Goal: Task Accomplishment & Management: Complete application form

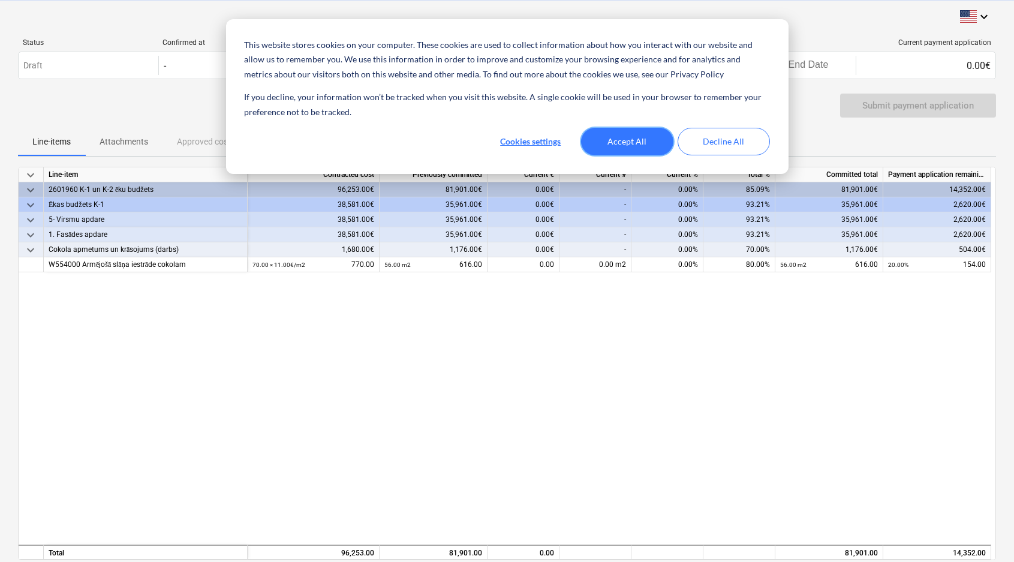
click at [612, 137] on button "Accept All" at bounding box center [627, 142] width 92 height 28
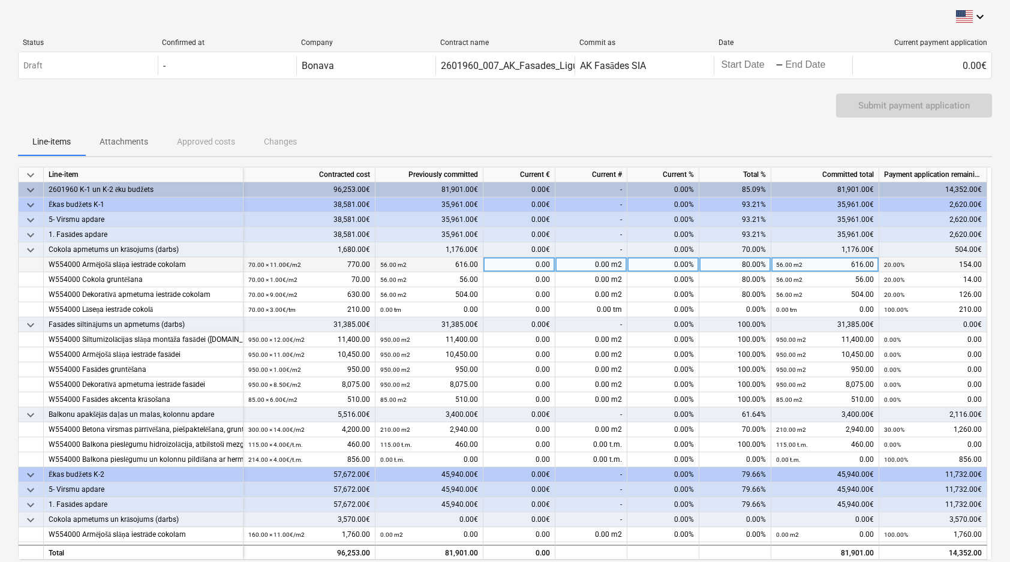
click at [675, 266] on div "0.00%" at bounding box center [663, 264] width 72 height 15
type input "100"
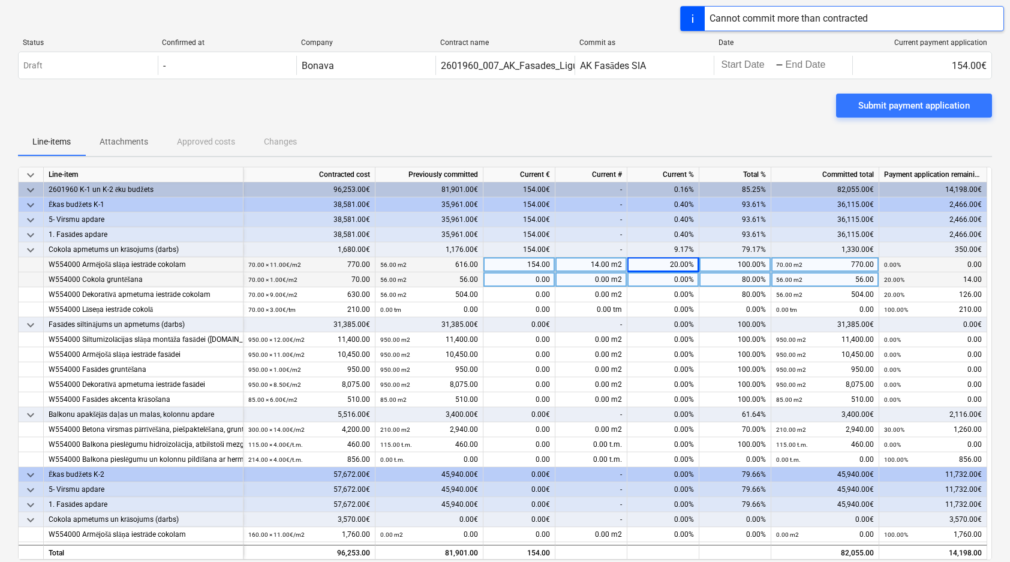
click at [674, 280] on div "0.00%" at bounding box center [663, 279] width 72 height 15
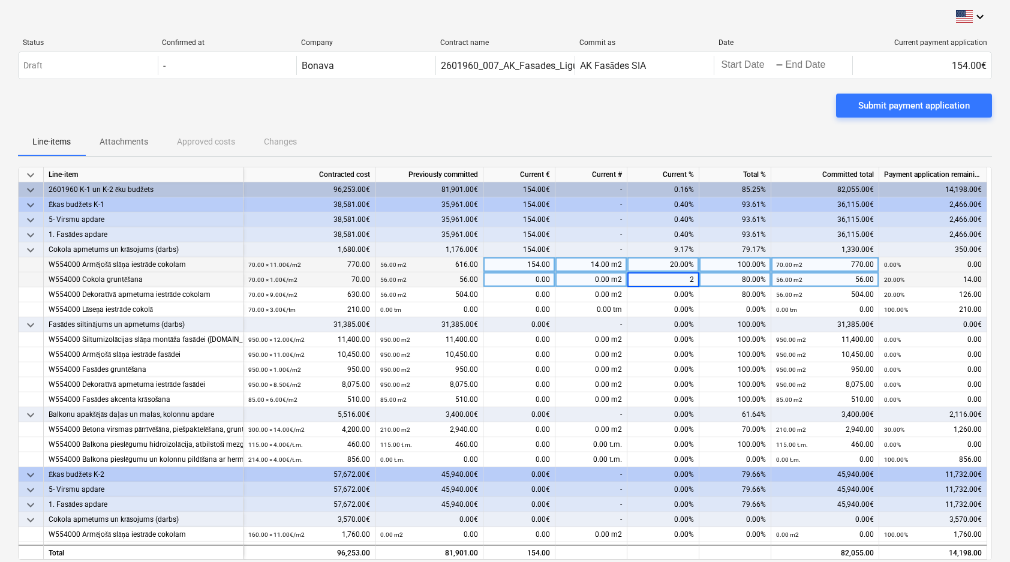
type input "20"
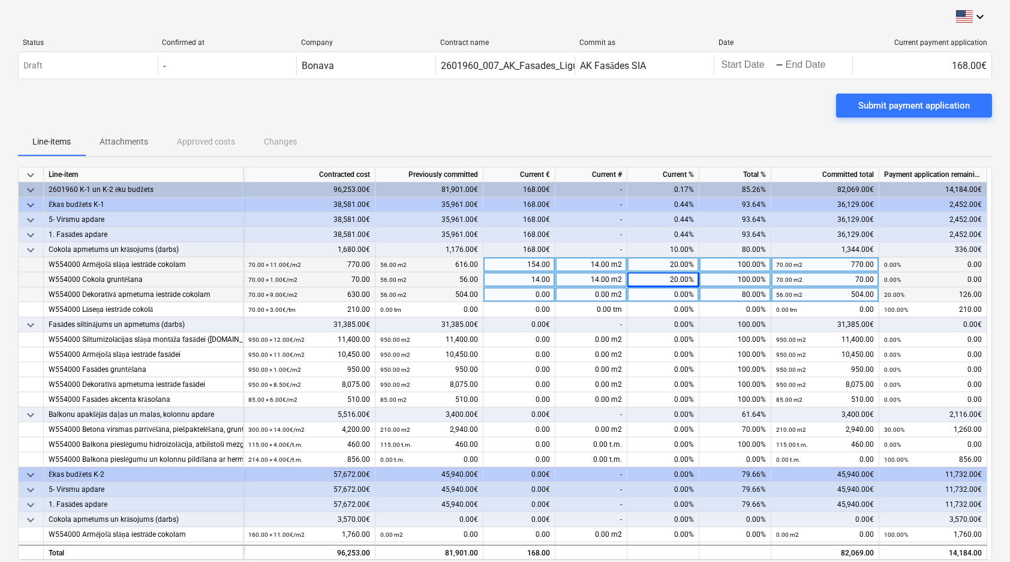
click at [675, 297] on div "0.00%" at bounding box center [663, 294] width 72 height 15
type input "20"
type input "30"
type input "100"
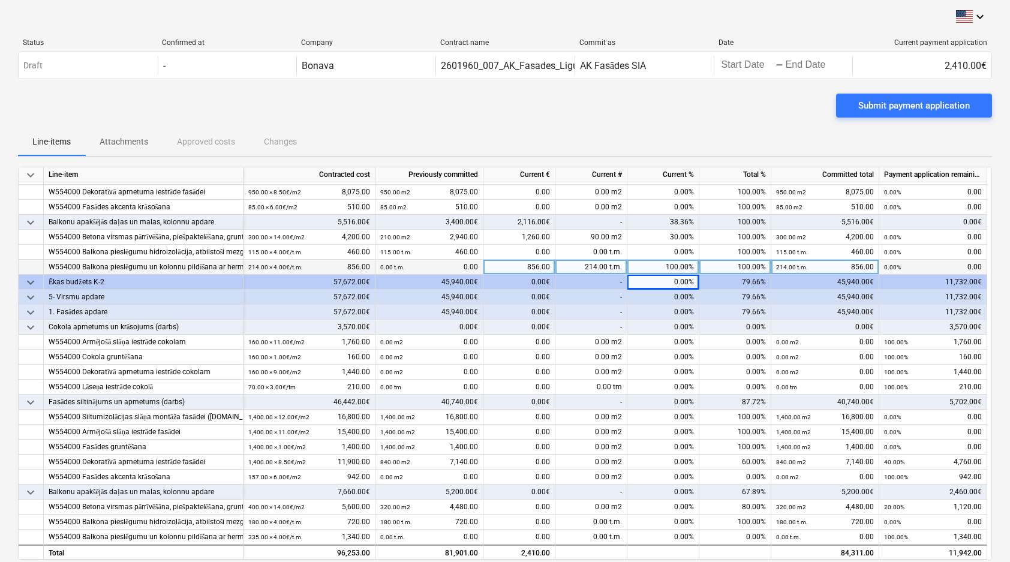
scroll to position [193, 0]
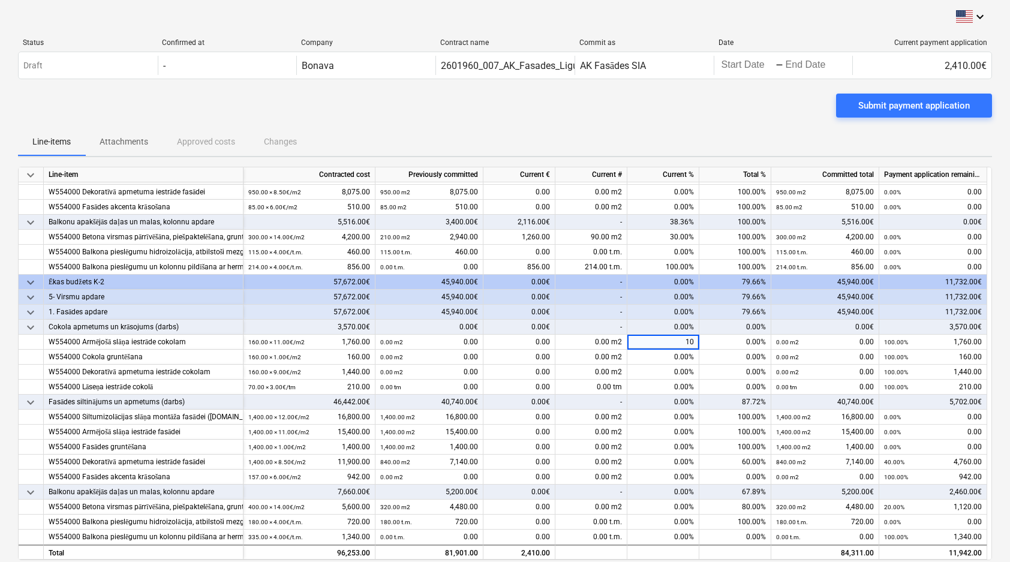
type input "100"
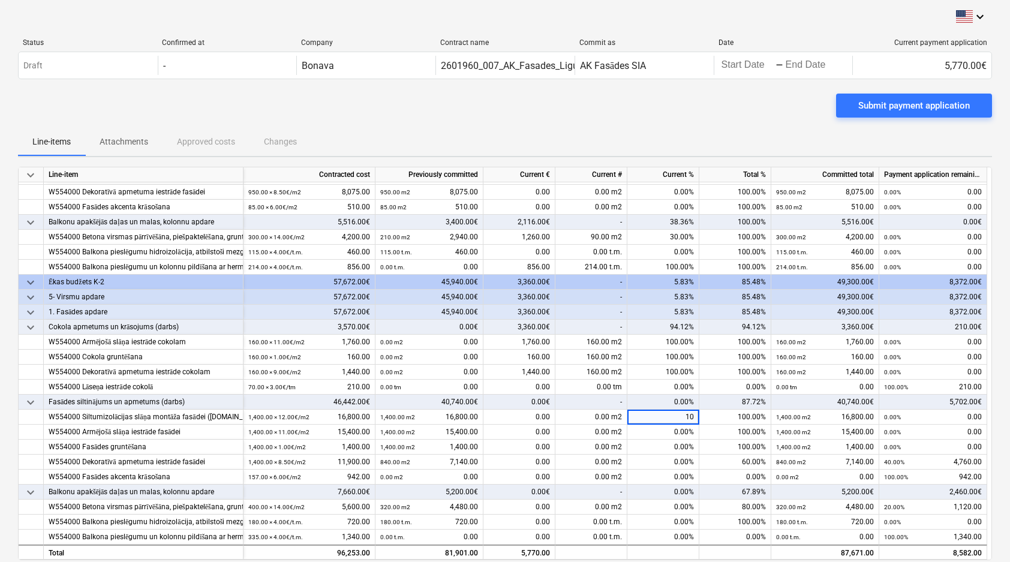
type input "100"
type input "40"
type input "100"
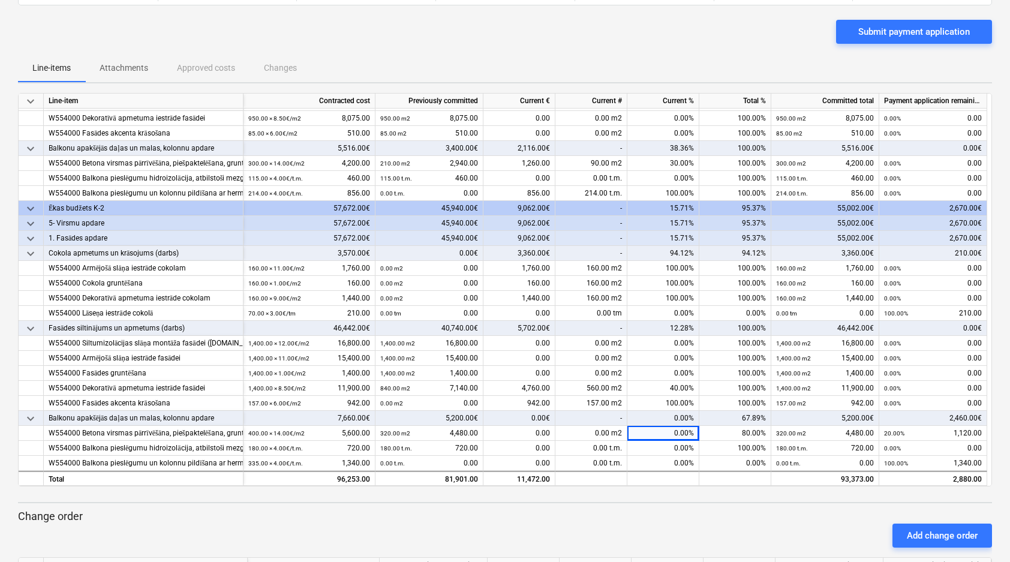
scroll to position [90, 0]
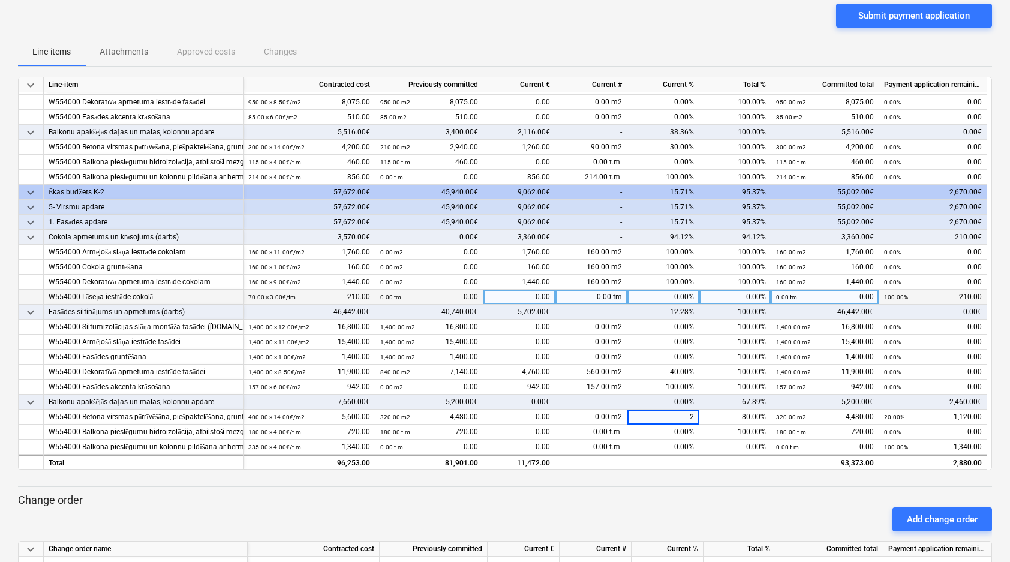
type input "20"
type input "100"
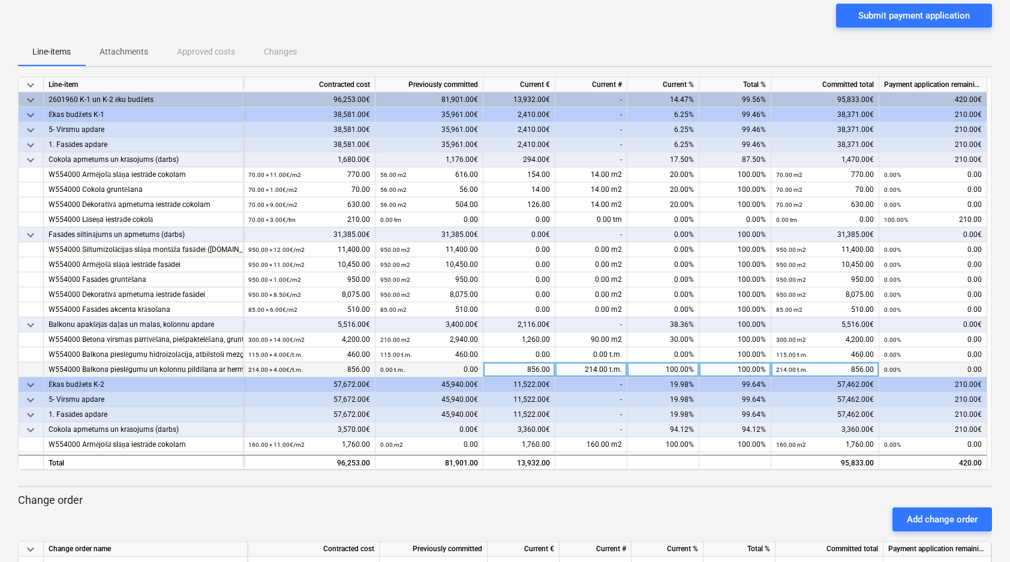
scroll to position [0, 0]
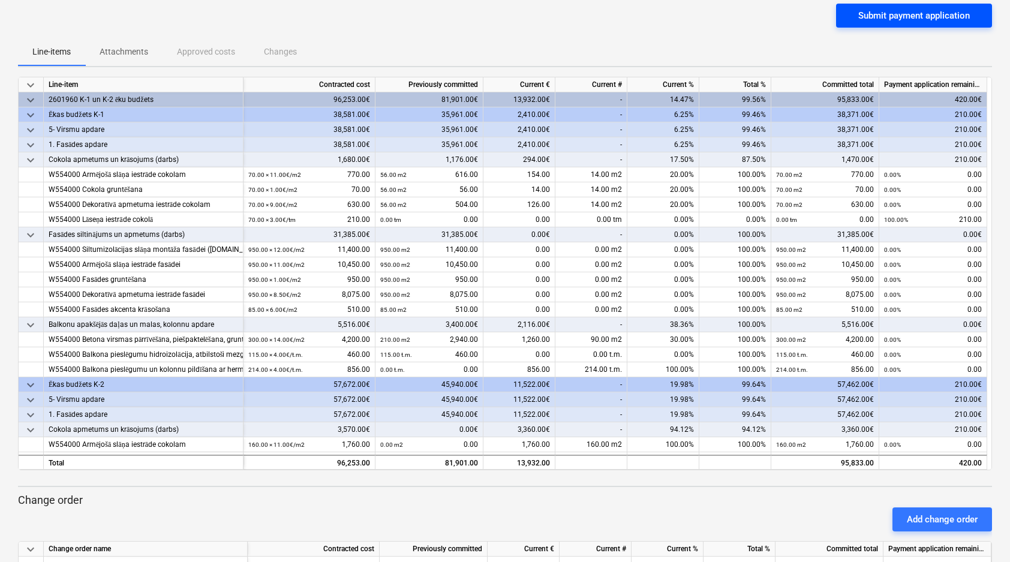
click at [876, 21] on div "Submit payment application" at bounding box center [914, 16] width 112 height 16
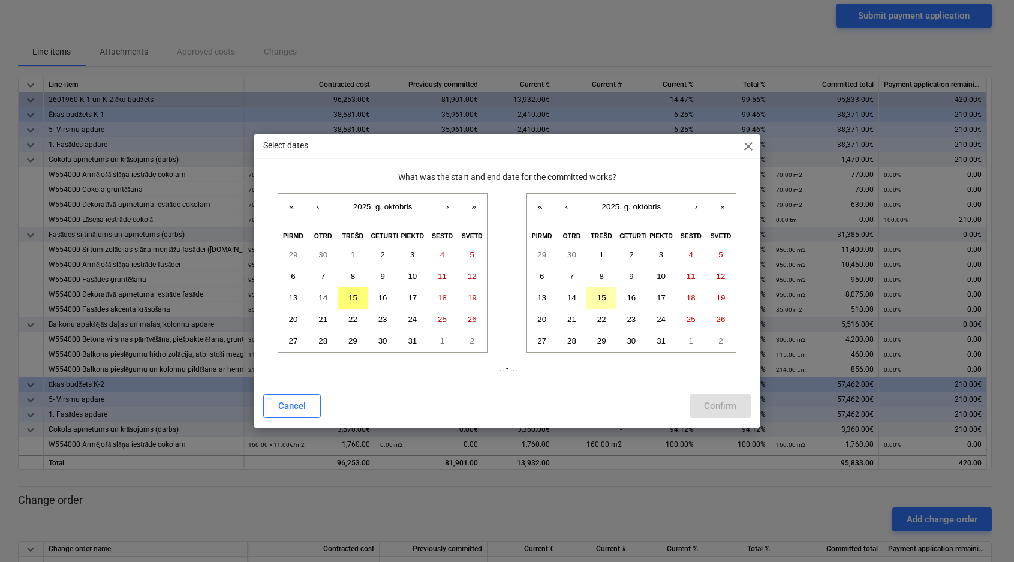
click at [611, 295] on button "15" at bounding box center [602, 298] width 30 height 22
click at [358, 295] on button "15" at bounding box center [353, 298] width 30 height 22
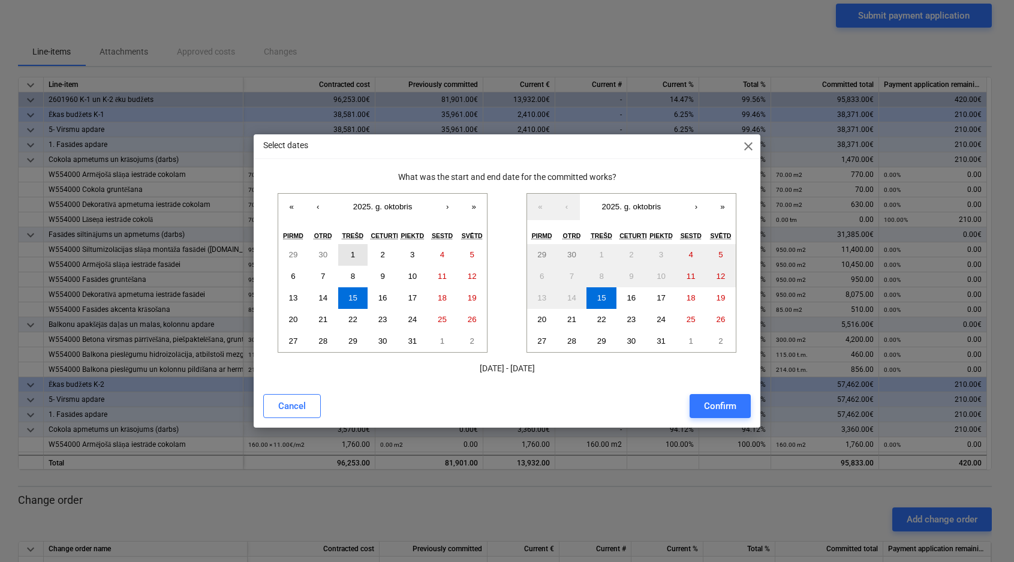
click at [356, 257] on button "1" at bounding box center [353, 255] width 30 height 22
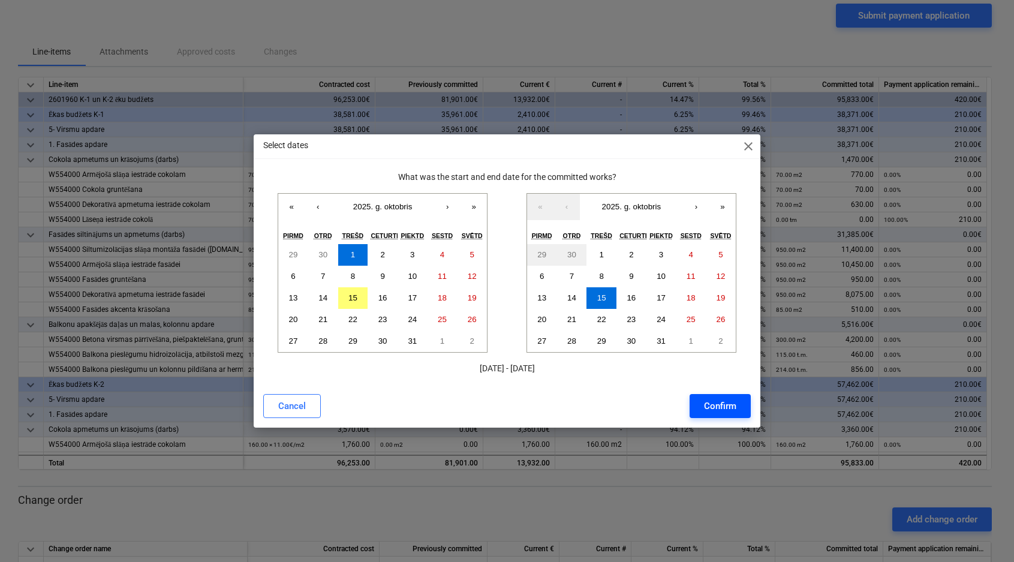
click at [717, 406] on div "Confirm" at bounding box center [720, 406] width 32 height 16
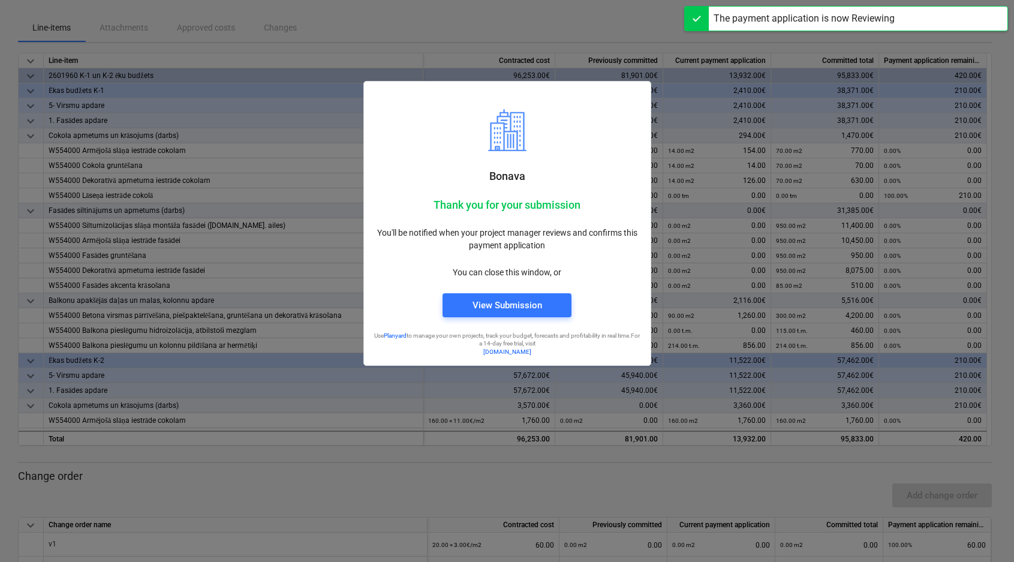
click at [701, 16] on div at bounding box center [697, 19] width 24 height 24
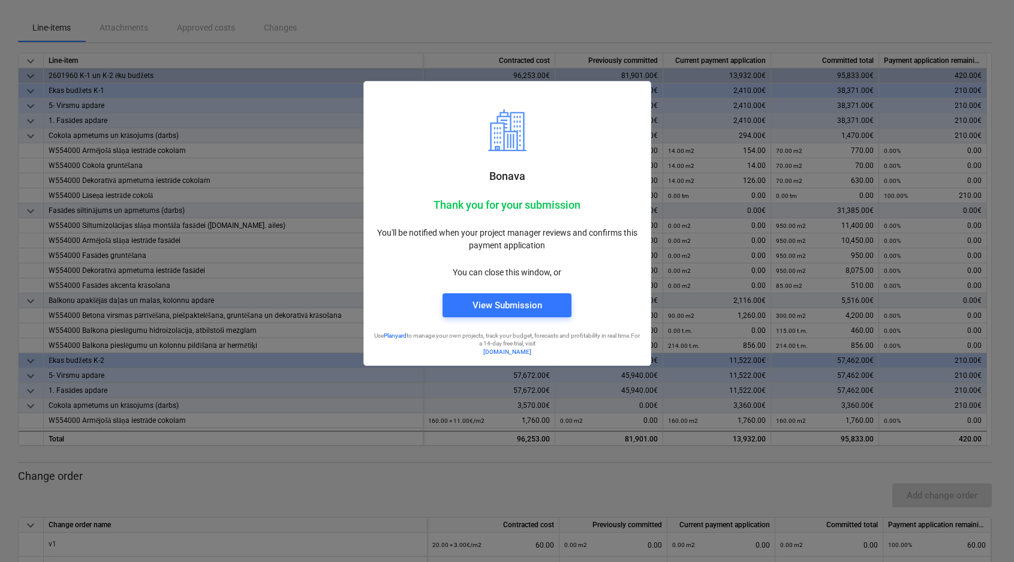
click at [650, 23] on div "Bonava Thank you for your submission You'll be notified when your project manag…" at bounding box center [508, 183] width 288 height 366
click at [530, 23] on div "Bonava Thank you for your submission You'll be notified when your project manag…" at bounding box center [508, 183] width 288 height 366
click at [537, 22] on div "Bonava Thank you for your submission You'll be notified when your project manag…" at bounding box center [508, 183] width 288 height 366
click at [483, 307] on div "View Submission" at bounding box center [508, 306] width 70 height 16
